Goal: Task Accomplishment & Management: Manage account settings

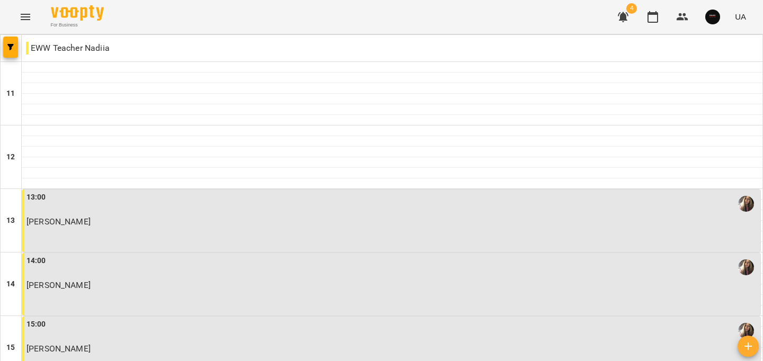
scroll to position [332, 0]
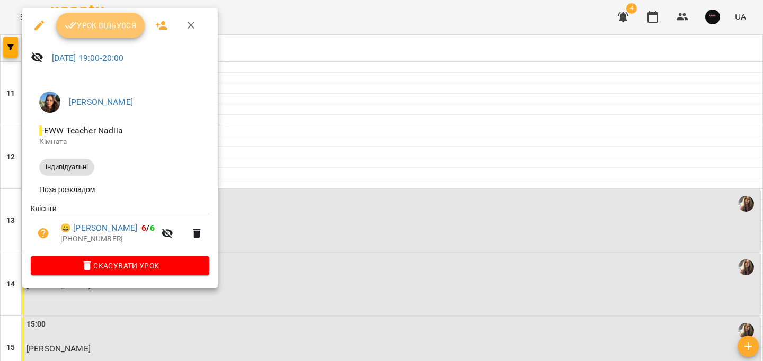
drag, startPoint x: 114, startPoint y: 29, endPoint x: 433, endPoint y: 58, distance: 320.3
click at [114, 29] on span "Урок відбувся" at bounding box center [101, 25] width 72 height 13
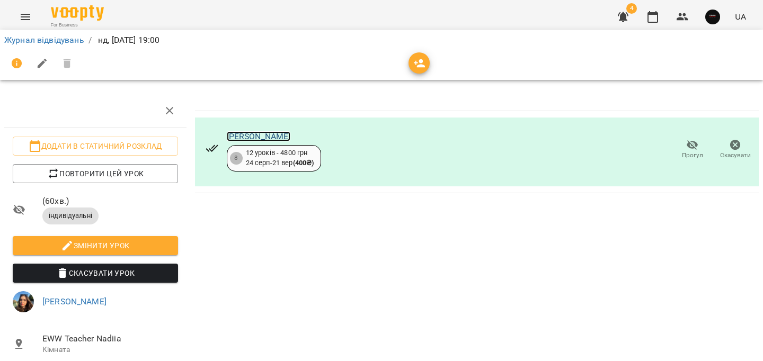
click at [243, 132] on link "[PERSON_NAME]" at bounding box center [259, 136] width 64 height 10
click at [43, 36] on link "Журнал відвідувань" at bounding box center [44, 40] width 80 height 10
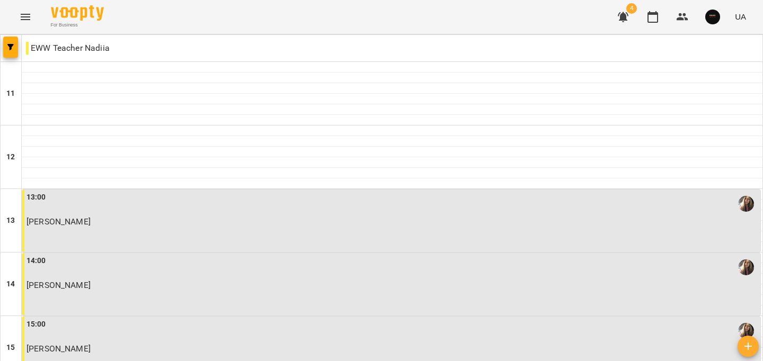
scroll to position [534, 0]
